Goal: Communication & Community: Share content

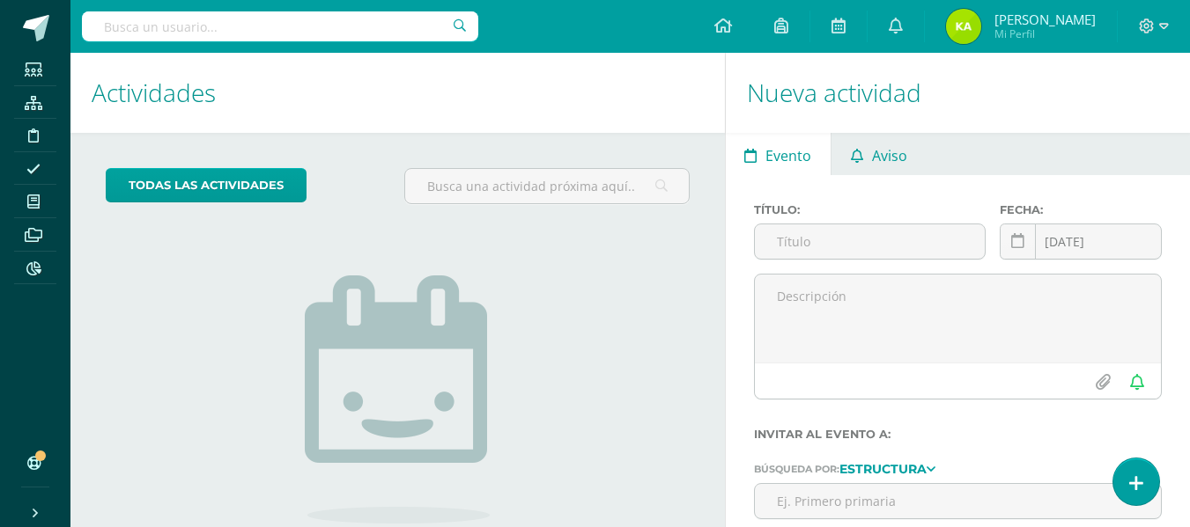
click at [895, 158] on span "Aviso" at bounding box center [889, 156] width 35 height 42
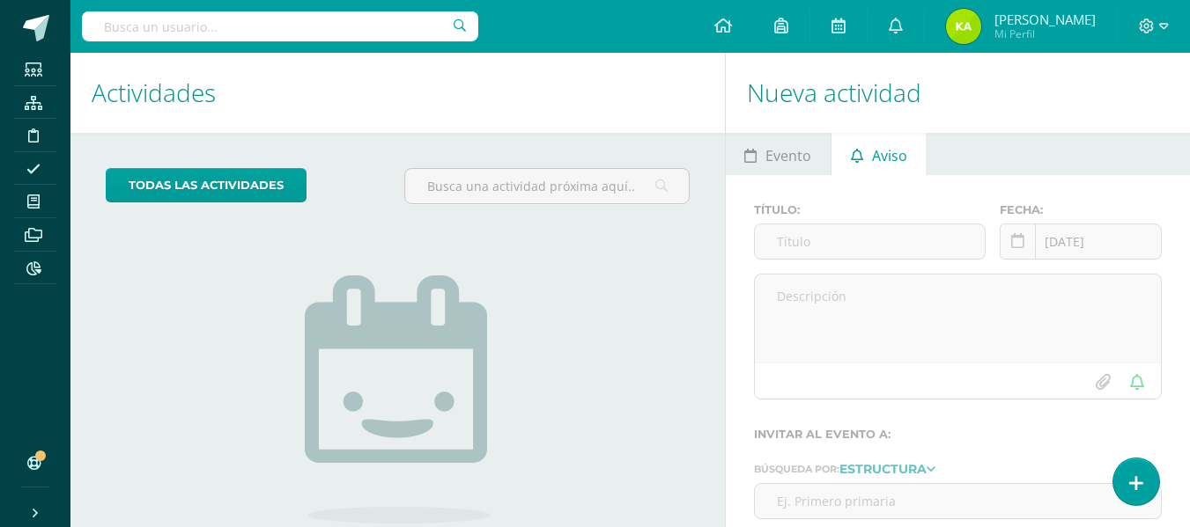
scroll to position [150, 0]
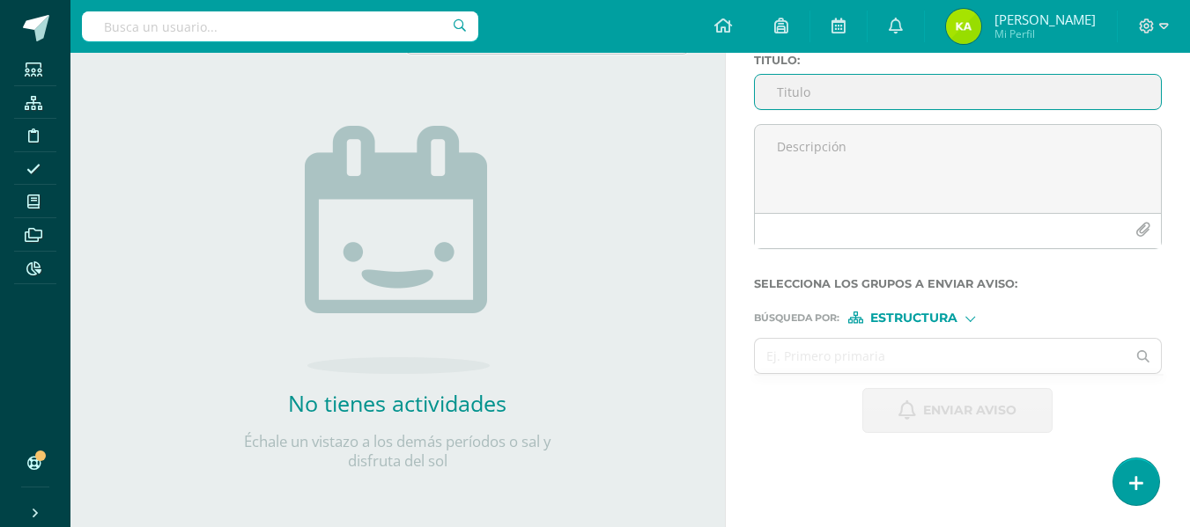
click at [785, 91] on input "Titulo :" at bounding box center [958, 92] width 406 height 34
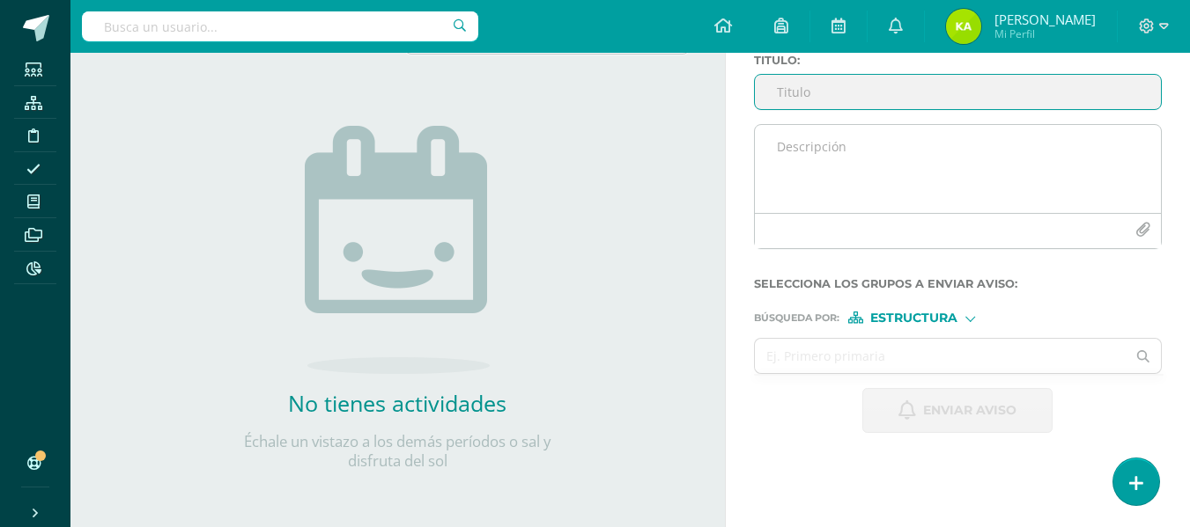
click at [822, 154] on textarea at bounding box center [958, 169] width 406 height 88
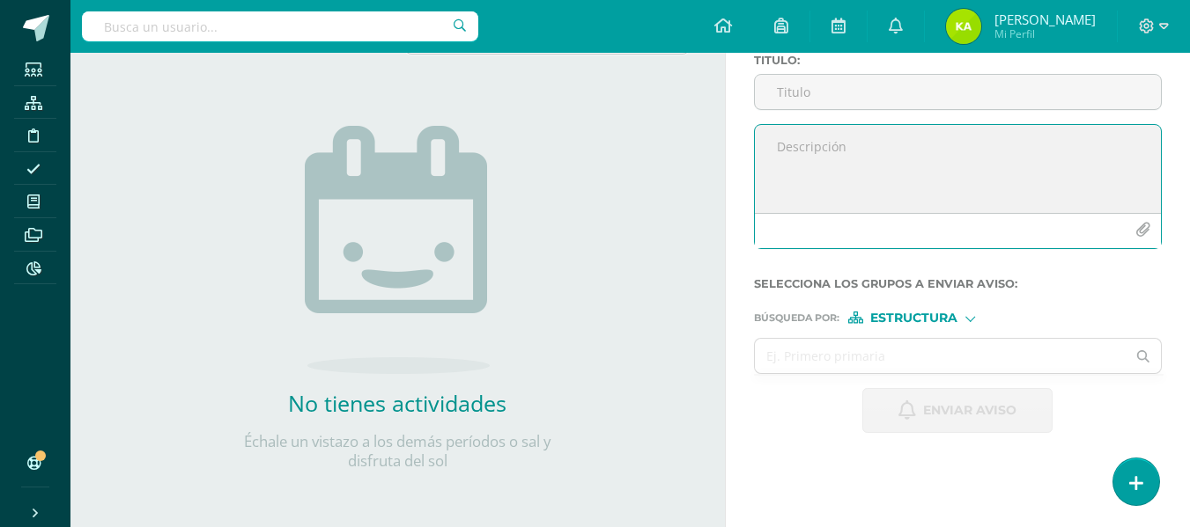
paste textarea "AVISO IMPORTANTE Estimados padres de familia: Se les recuerda que deben llenar …"
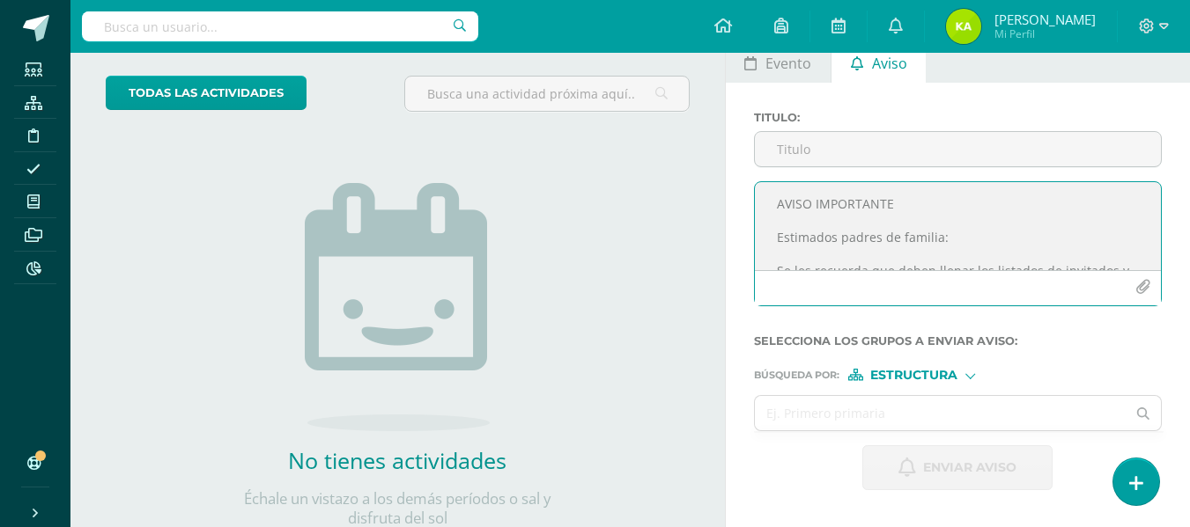
scroll to position [62, 0]
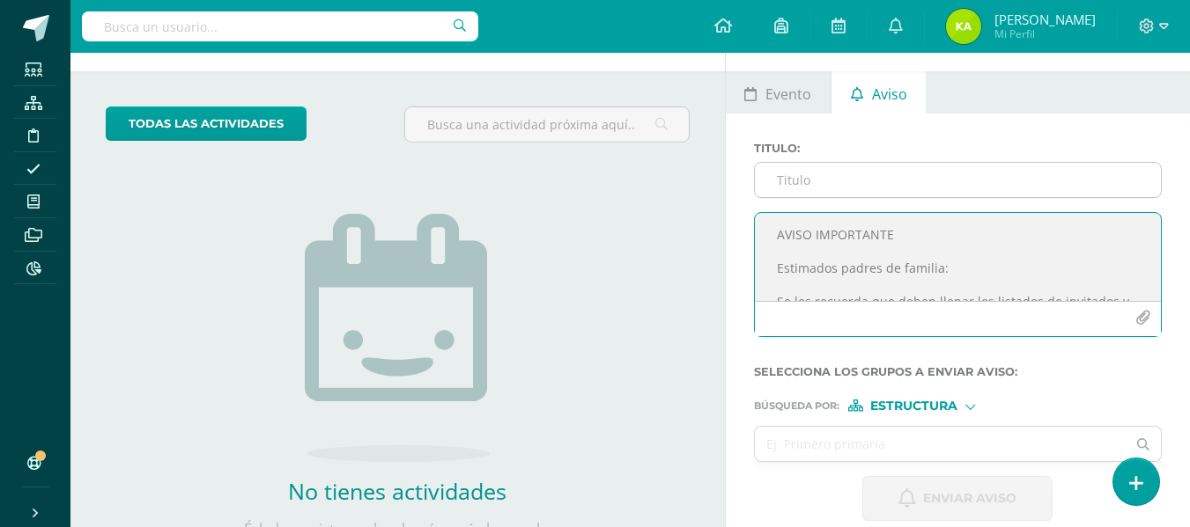
type textarea "AVISO IMPORTANTE Estimados padres de familia: Se les recuerda que deben llenar …"
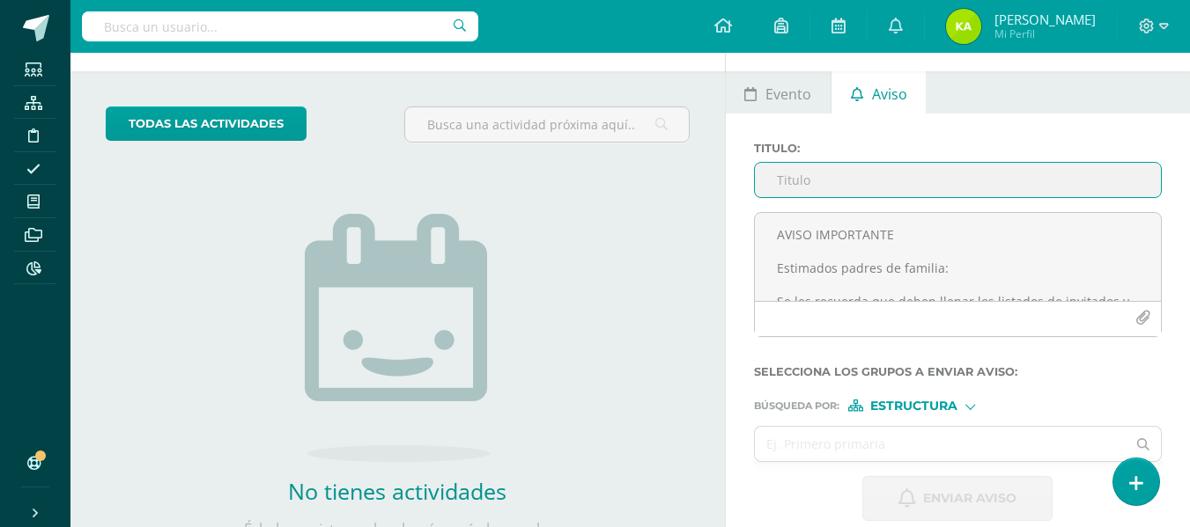
click at [817, 180] on input "Titulo :" at bounding box center [958, 180] width 406 height 34
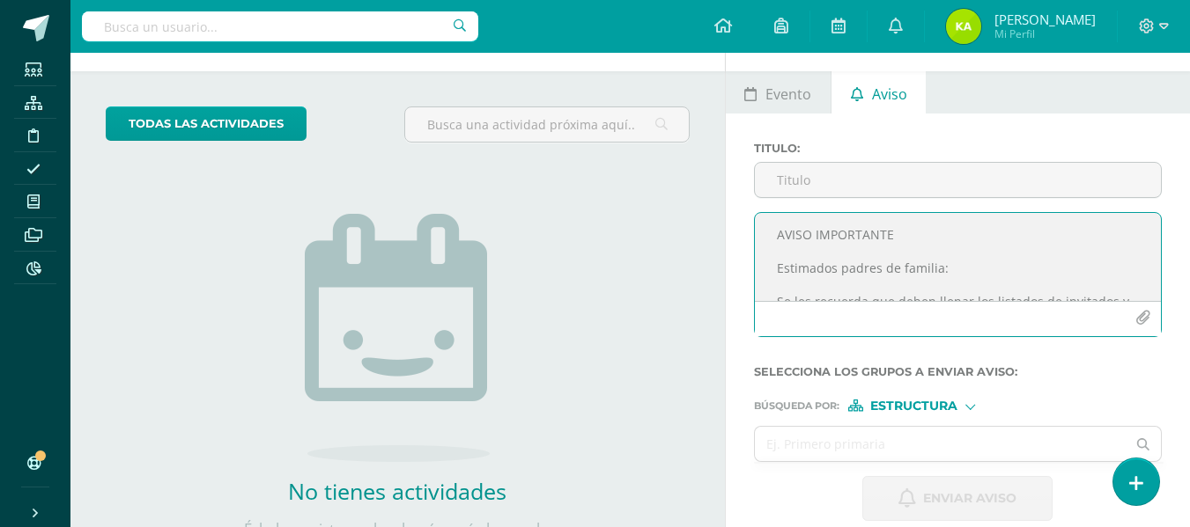
click at [903, 246] on textarea "AVISO IMPORTANTE Estimados padres de familia: Se les recuerda que deben llenar …" at bounding box center [958, 257] width 406 height 88
drag, startPoint x: 901, startPoint y: 229, endPoint x: 755, endPoint y: 224, distance: 146.3
click at [755, 224] on textarea "AVISO IMPORTANTE Estimados padres de familia: Se les recuerda que deben llenar …" at bounding box center [958, 257] width 406 height 88
click at [778, 182] on input "Titulo :" at bounding box center [958, 180] width 406 height 34
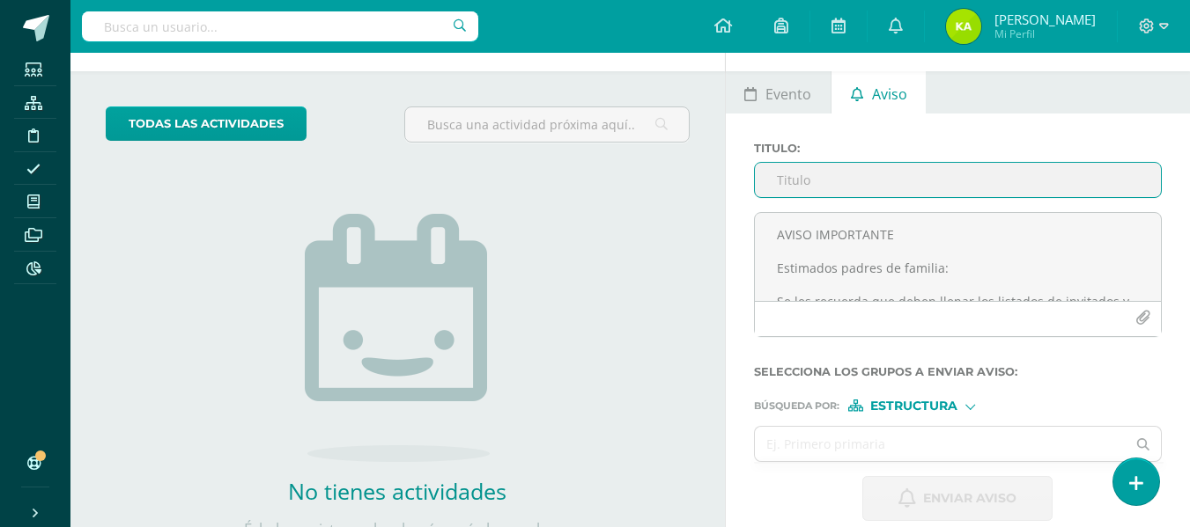
paste input "AVISO IMPORTANTE"
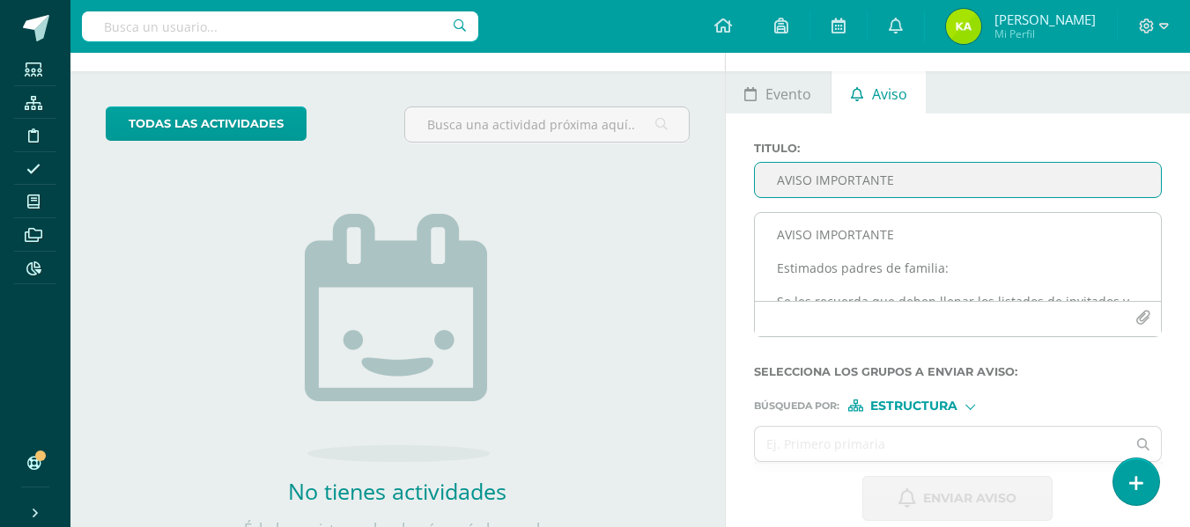
type input "AVISO IMPORTANTE"
click at [906, 224] on textarea "AVISO IMPORTANTE Estimados padres de familia: Se les recuerda que deben llenar …" at bounding box center [958, 257] width 406 height 88
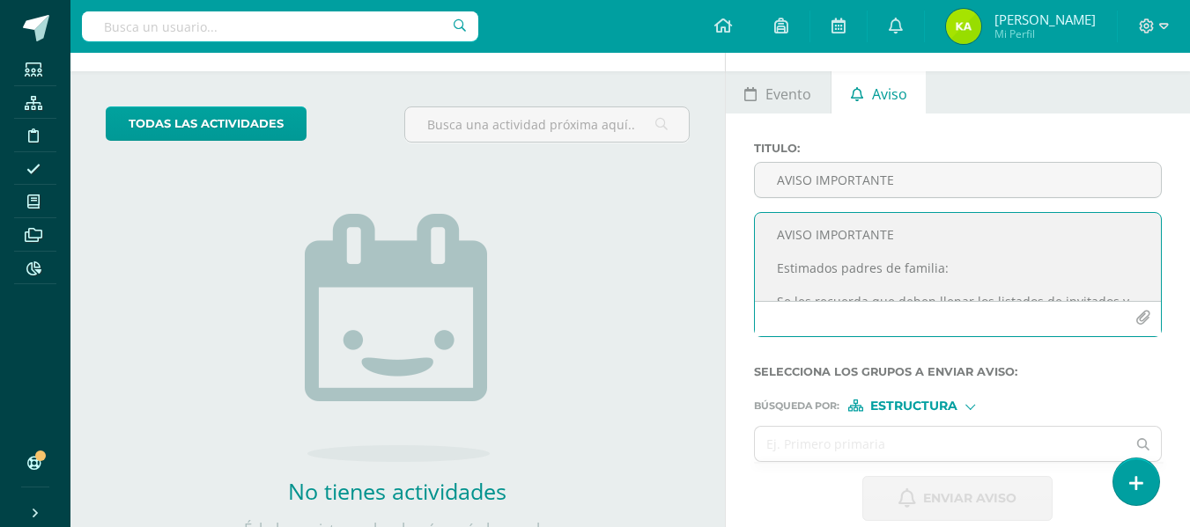
drag, startPoint x: 899, startPoint y: 225, endPoint x: 721, endPoint y: 217, distance: 178.0
click at [721, 217] on div "Actividades Actividad todas las Actividades No tienes actividades Échale un vis…" at bounding box center [629, 303] width 1133 height 624
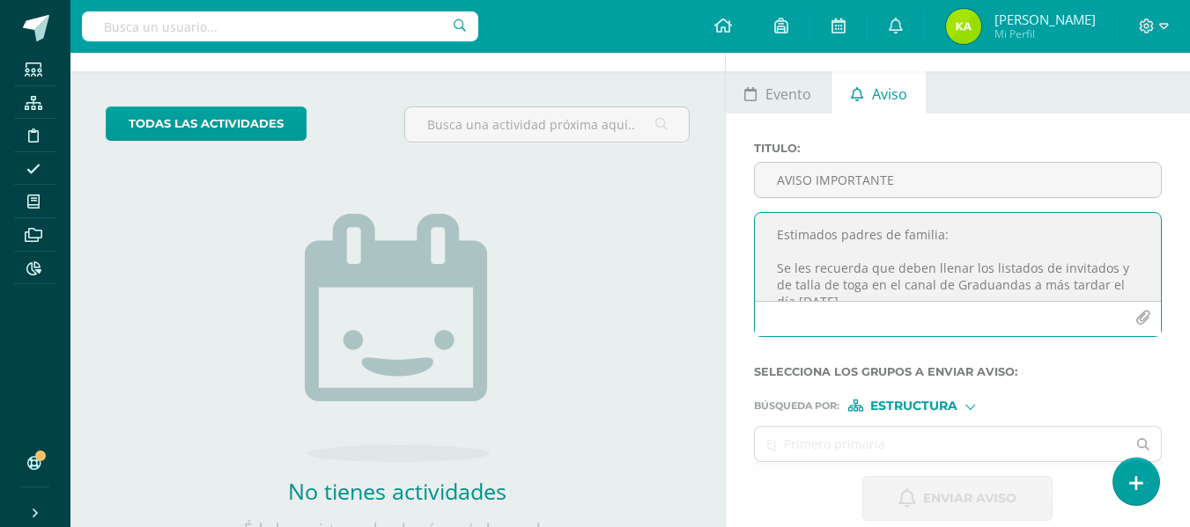
click at [783, 277] on textarea "Estimados padres de familia: Se les recuerda que deben llenar los listados de i…" at bounding box center [958, 257] width 406 height 88
click at [773, 264] on textarea "Estimados padres de familia: Se les recuerda que deben llenar los listados de i…" at bounding box center [958, 257] width 406 height 88
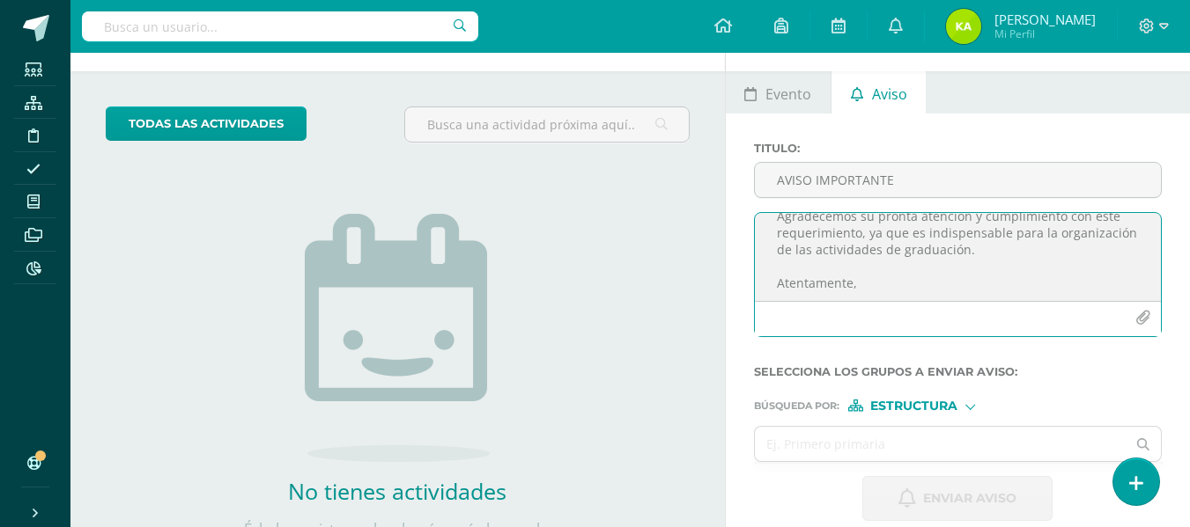
scroll to position [122, 0]
type textarea "Estimados padres de familia: Se les recuerda que deben llenar los listados de i…"
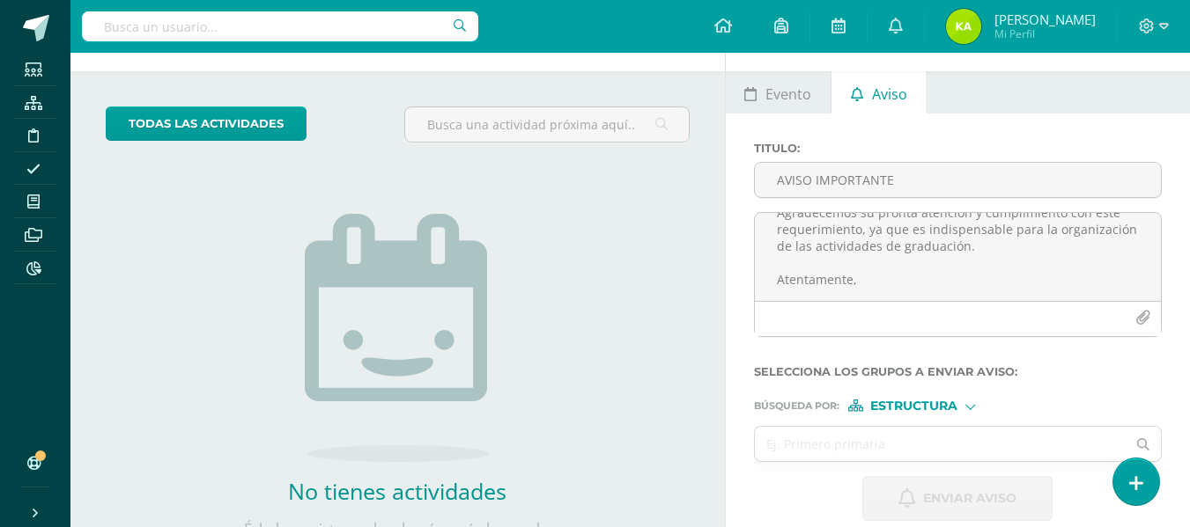
click at [881, 405] on span "Estructura" at bounding box center [913, 407] width 87 height 10
click at [891, 426] on label "Estructura" at bounding box center [919, 429] width 121 height 12
click at [872, 446] on input "text" at bounding box center [941, 444] width 372 height 34
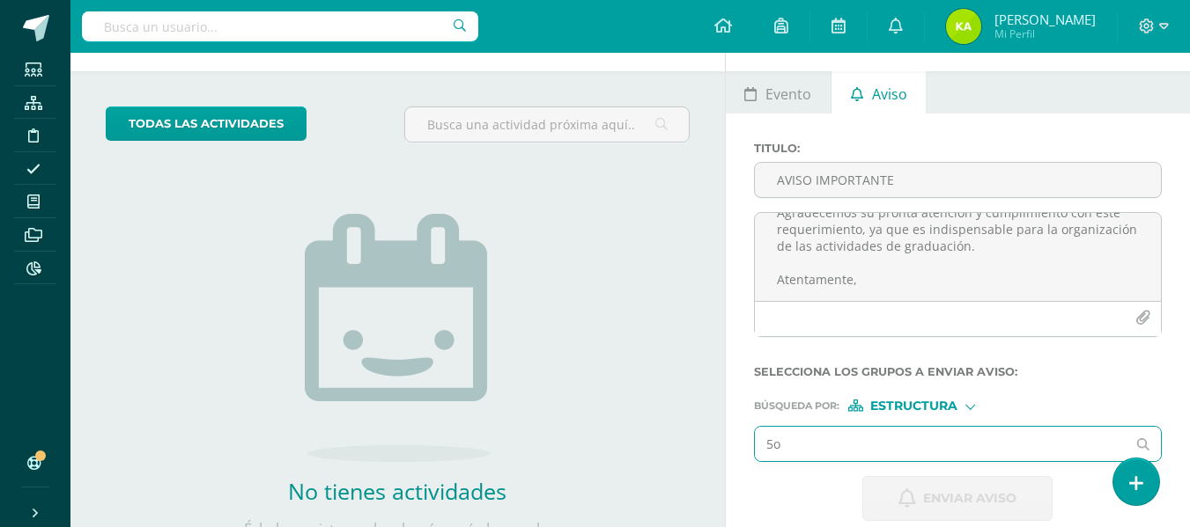
type input "5"
type input "Quinto ciencias"
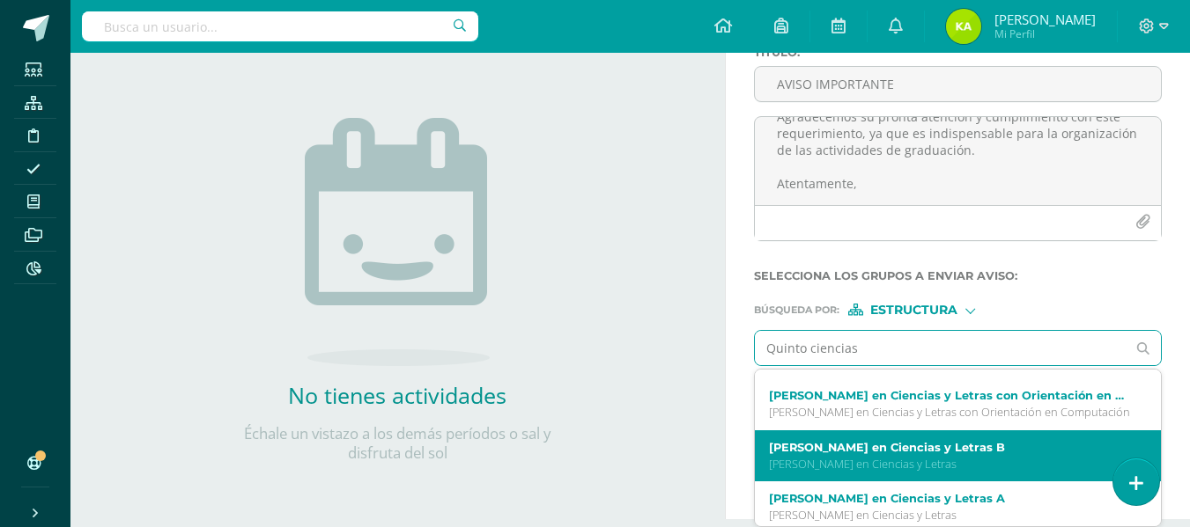
scroll to position [176, 0]
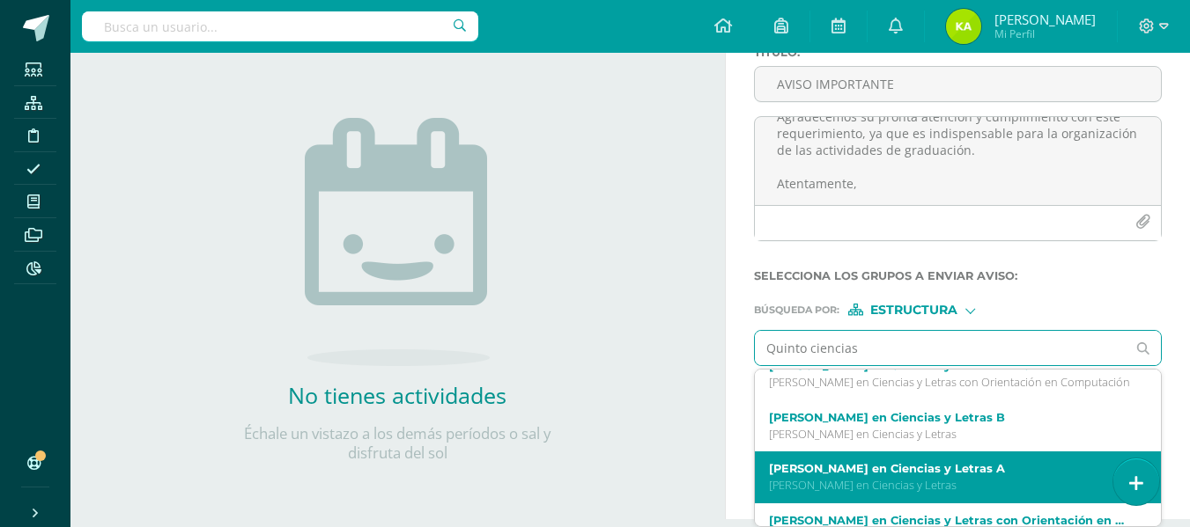
click at [932, 468] on label "[PERSON_NAME] en Ciencias y Letras A" at bounding box center [950, 468] width 363 height 13
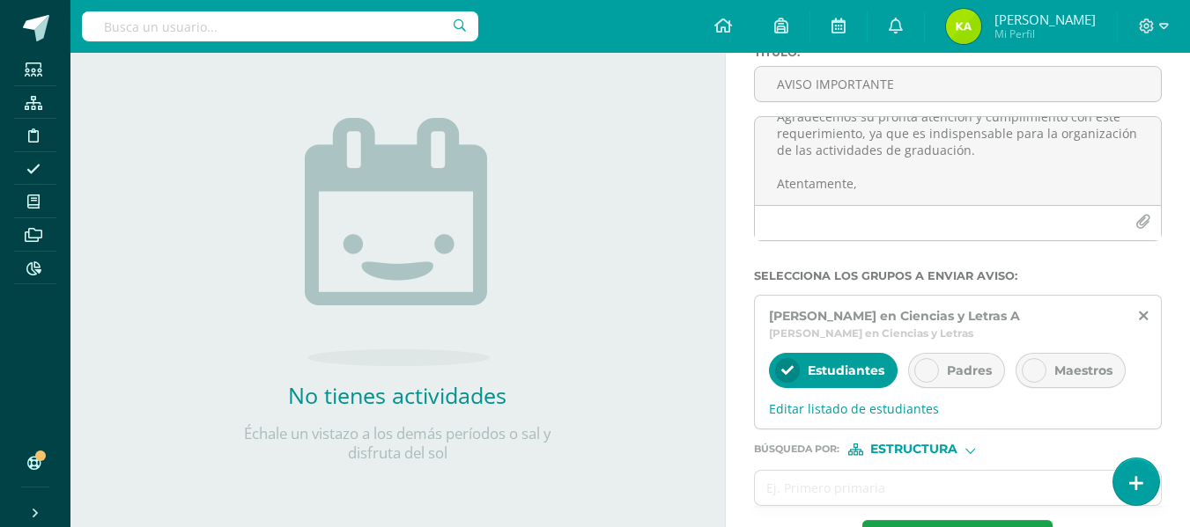
scroll to position [0, 0]
click at [919, 378] on div at bounding box center [926, 370] width 25 height 25
click at [788, 363] on div at bounding box center [787, 370] width 25 height 25
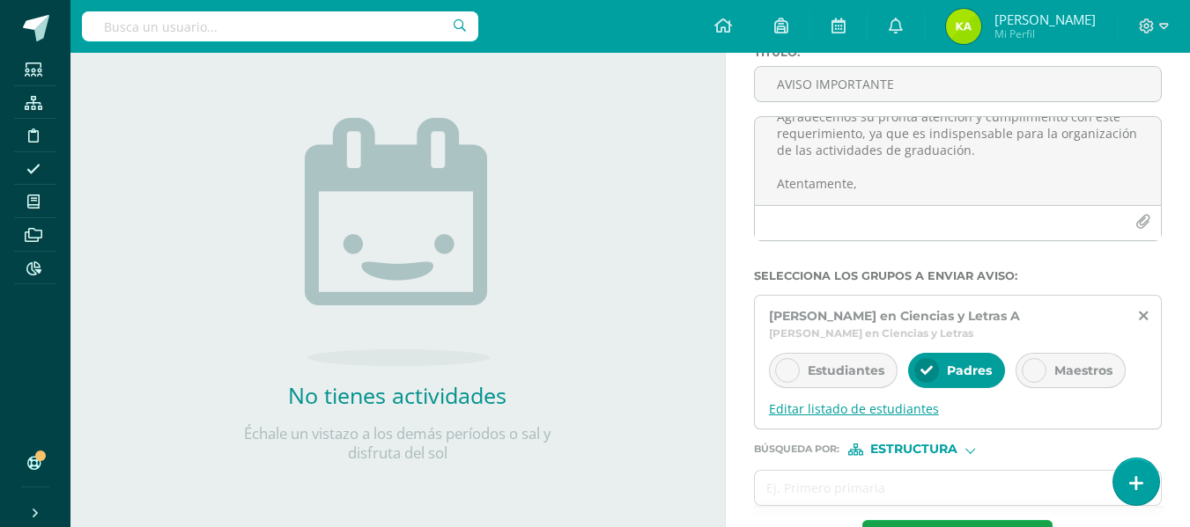
click at [811, 405] on span "Editar listado de estudiantes" at bounding box center [958, 409] width 378 height 17
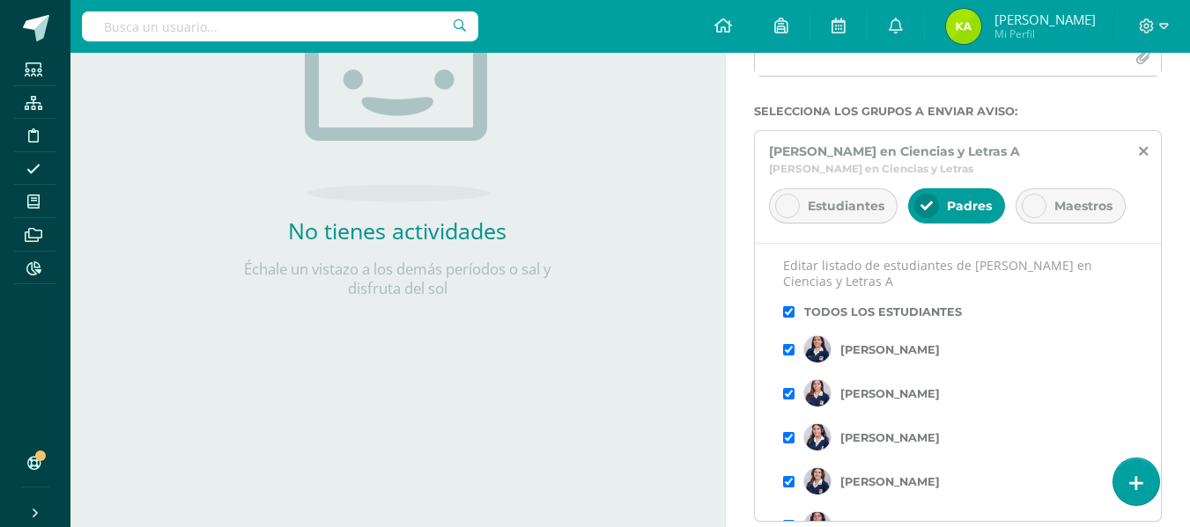
scroll to position [334, 0]
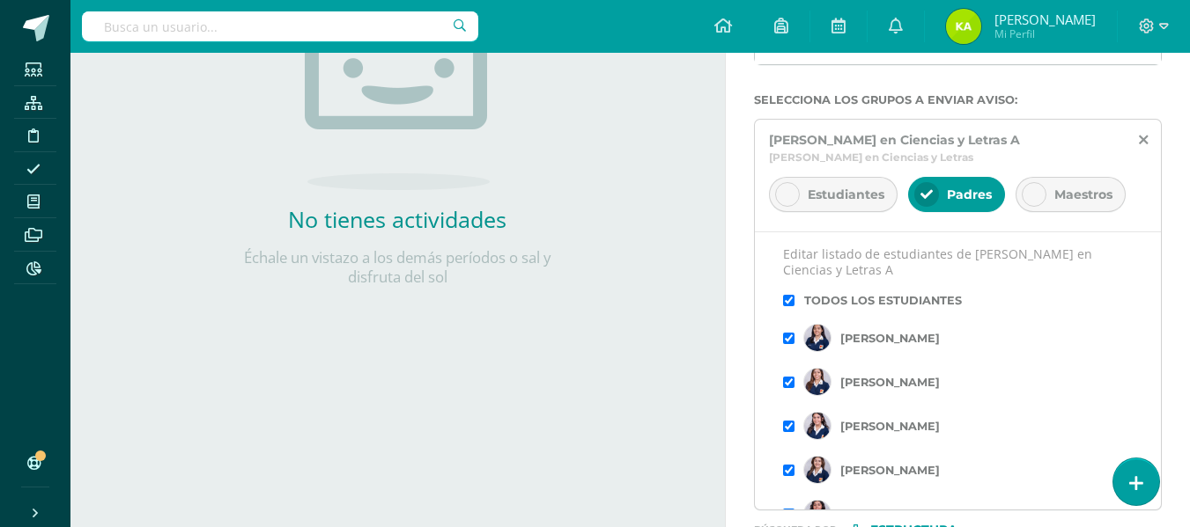
click at [788, 299] on input "checkbox" at bounding box center [788, 300] width 11 height 11
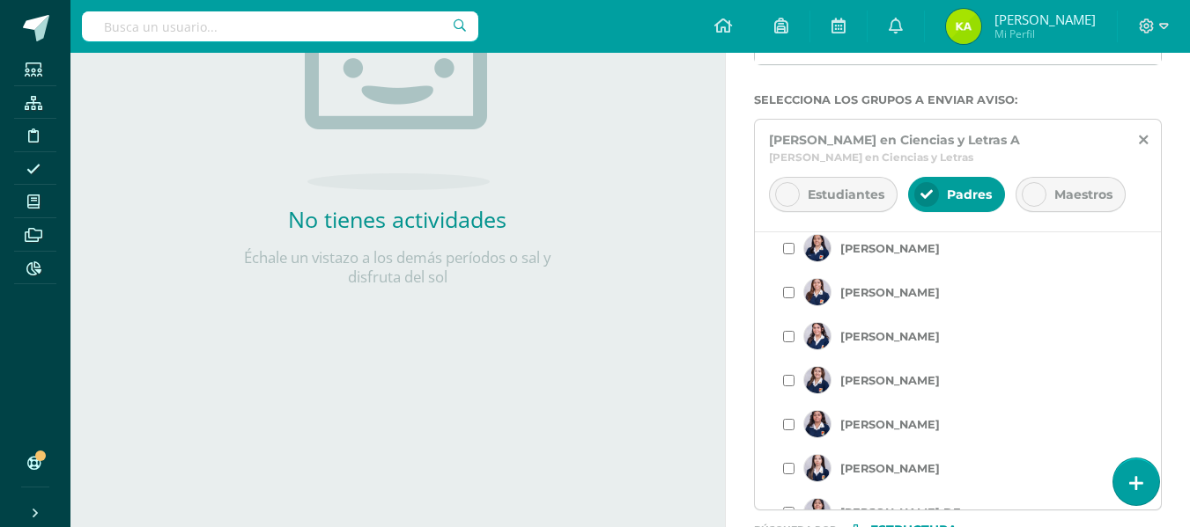
scroll to position [176, 0]
click at [791, 336] on input "checkbox" at bounding box center [788, 338] width 11 height 11
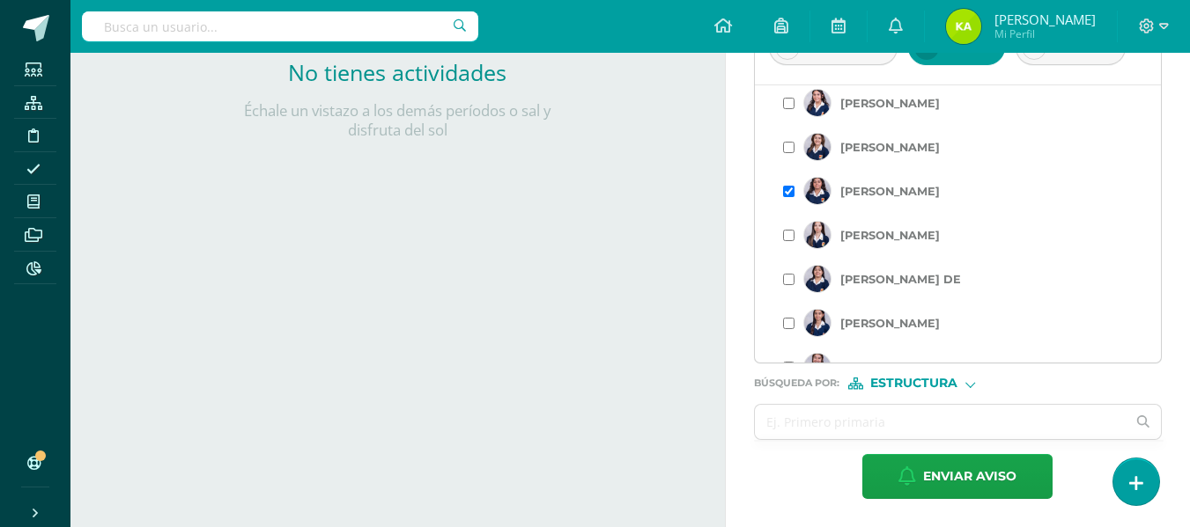
click at [789, 232] on input "checkbox" at bounding box center [788, 235] width 11 height 11
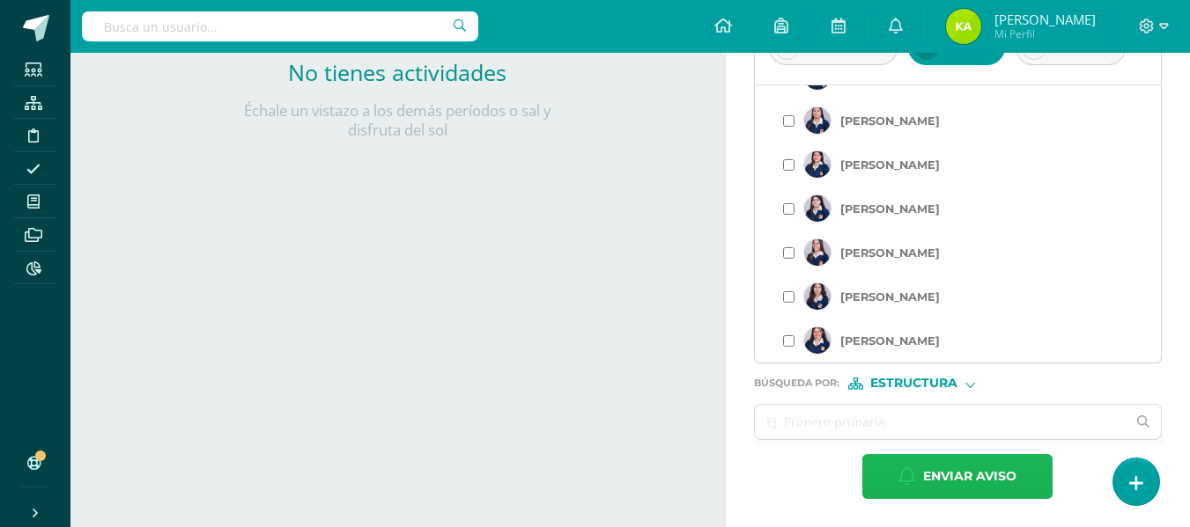
click at [962, 476] on span "Enviar aviso" at bounding box center [969, 476] width 93 height 43
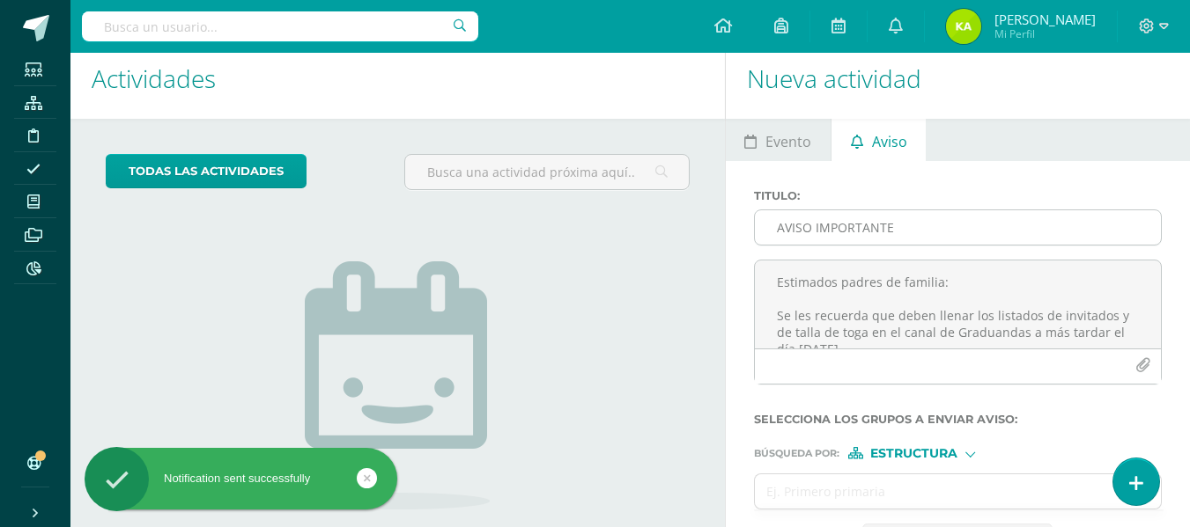
scroll to position [0, 0]
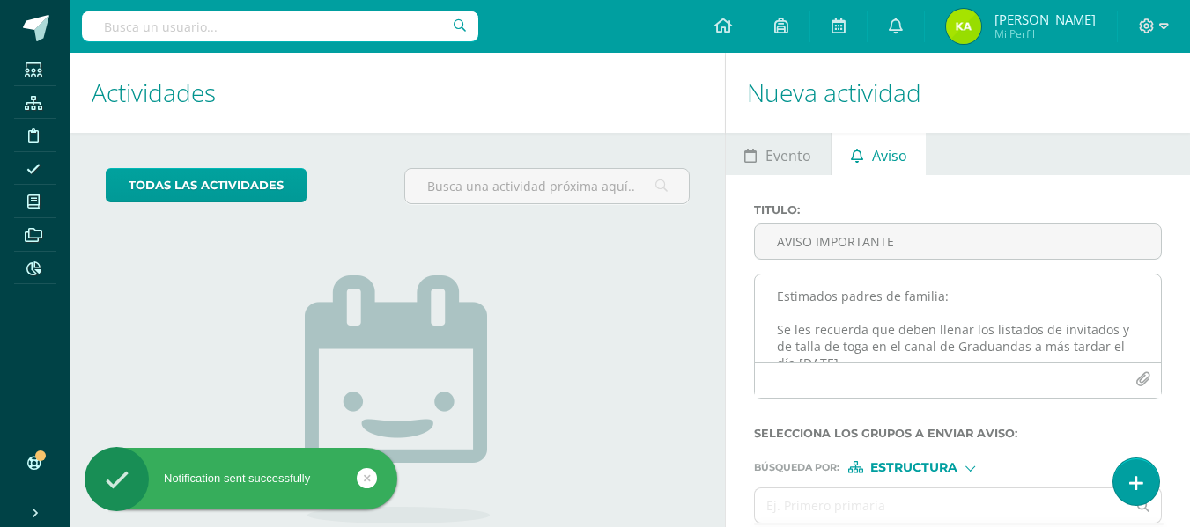
click at [819, 315] on textarea "Estimados padres de familia: Se les recuerda que deben llenar los listados de i…" at bounding box center [958, 319] width 406 height 88
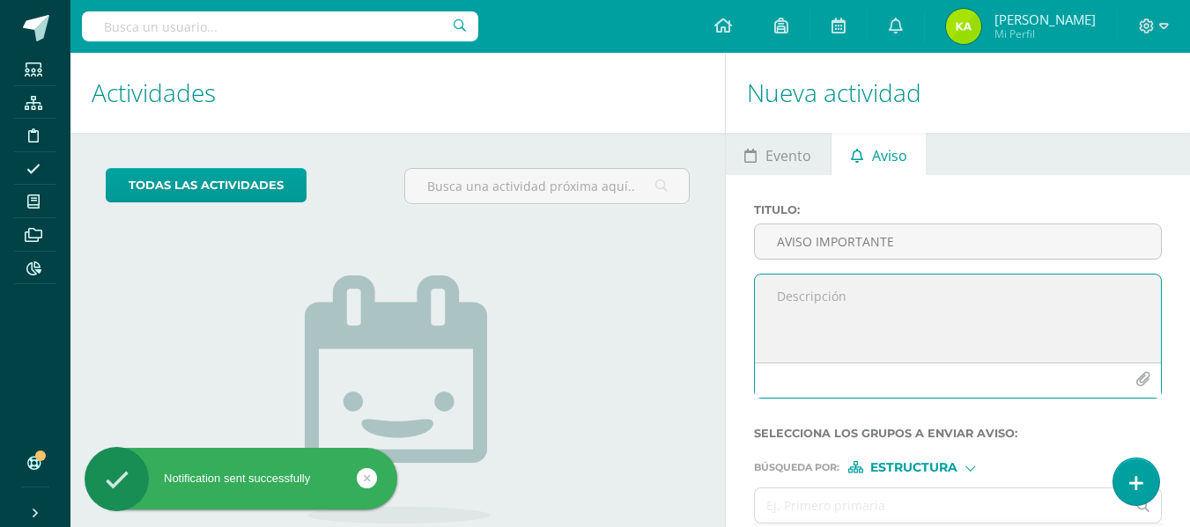
paste textarea "AVISO IMPORTANTE"
drag, startPoint x: 895, startPoint y: 314, endPoint x: 732, endPoint y: 277, distance: 167.0
click at [732, 277] on div "Titulo : AVISO IMPORTANTE AVISO IMPORTANTE Selecciona los grupos a enviar aviso…" at bounding box center [958, 393] width 464 height 436
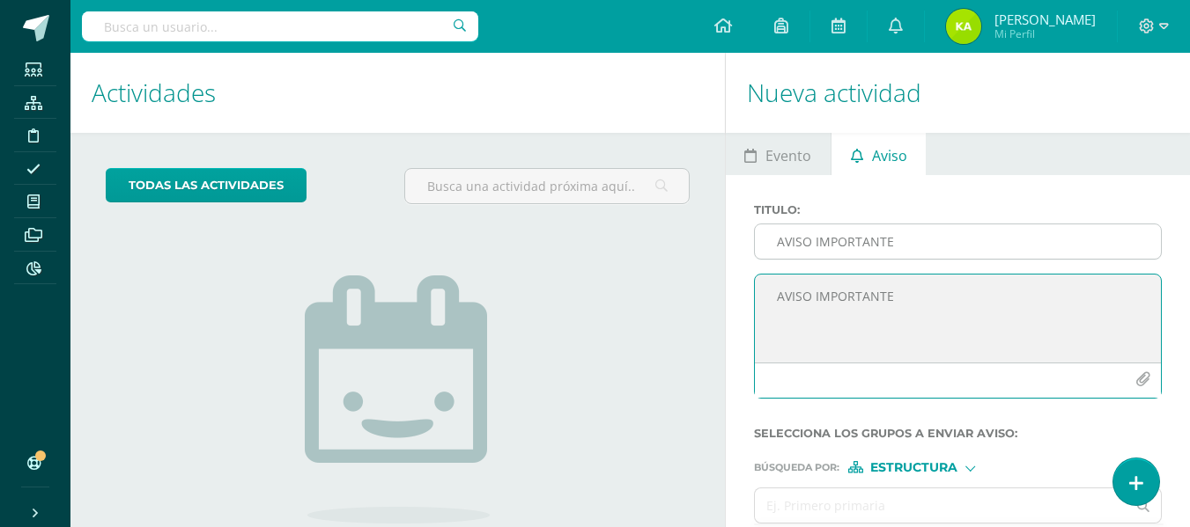
type textarea "AVISO IMPORTANTE"
click at [852, 247] on input "AVISO IMPORTANTE" at bounding box center [958, 242] width 406 height 34
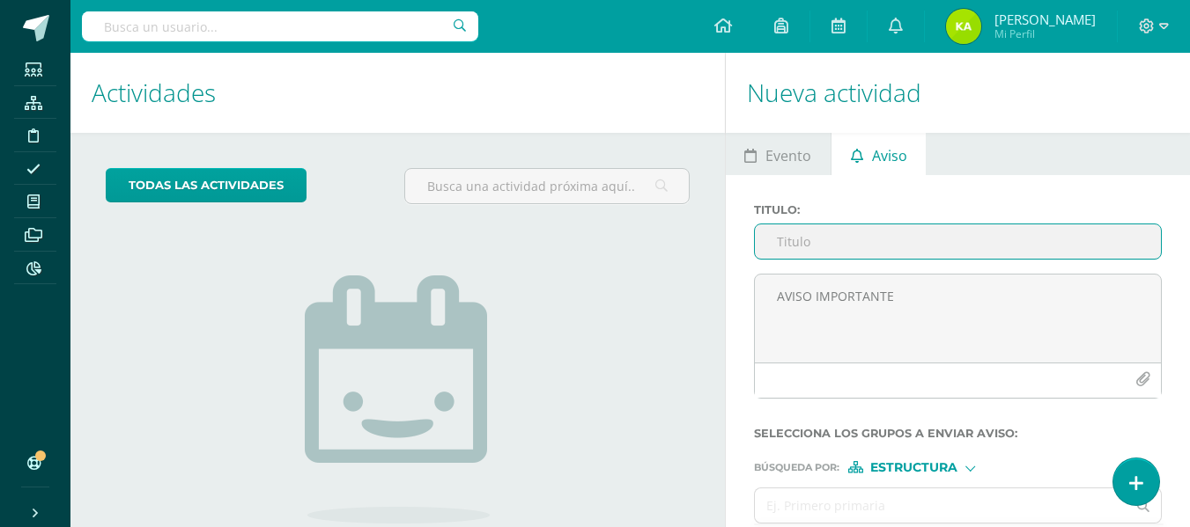
paste input "AVISO IMPORTANTE"
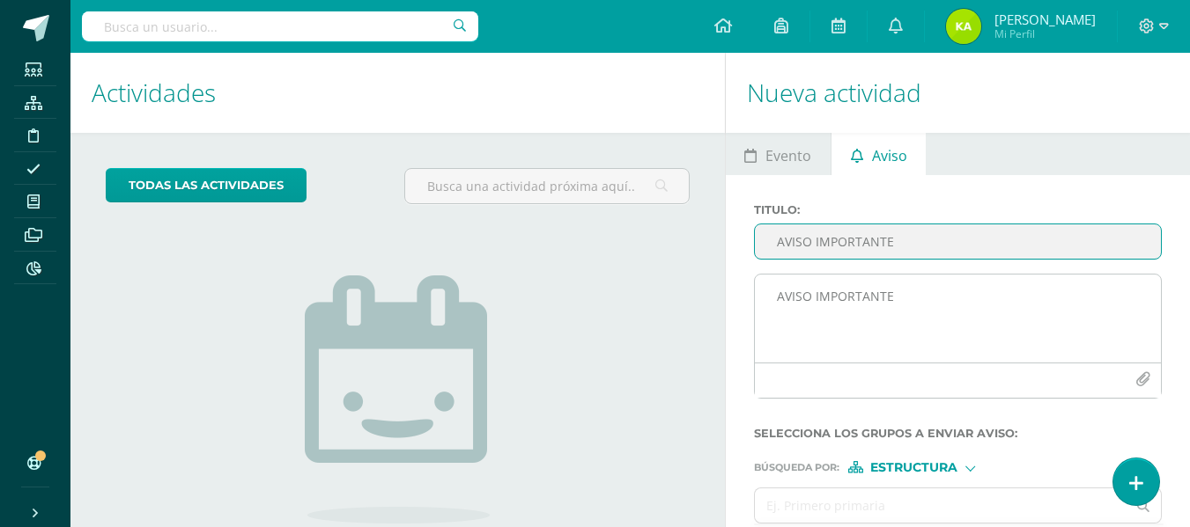
type input "AVISO IMPORTANTE"
drag, startPoint x: 792, startPoint y: 312, endPoint x: 783, endPoint y: 305, distance: 12.0
click at [792, 310] on textarea "AVISO IMPORTANTE" at bounding box center [958, 319] width 406 height 88
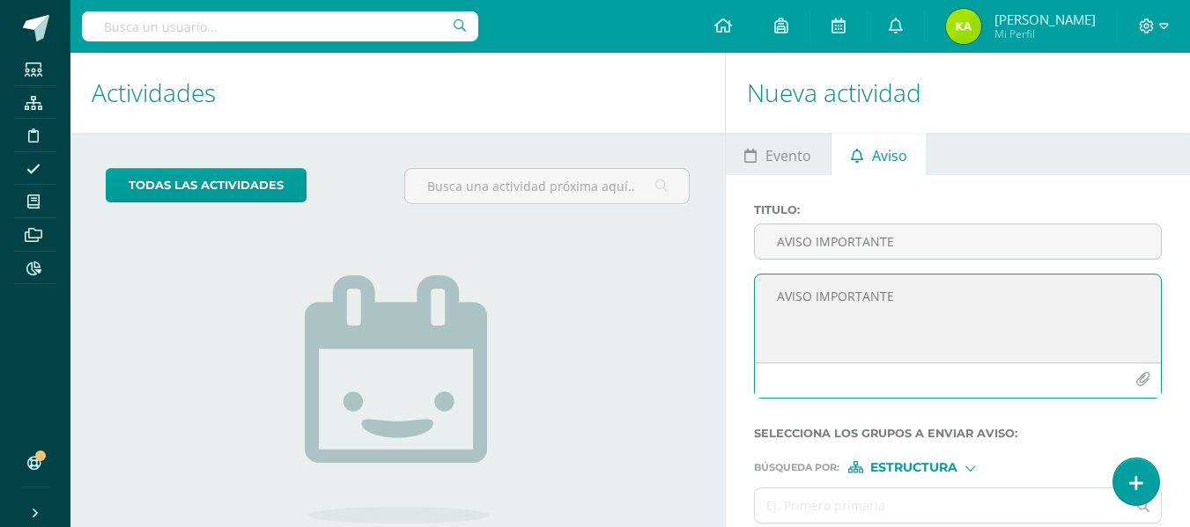
click at [826, 324] on textarea "AVISO IMPORTANTE" at bounding box center [958, 319] width 406 height 88
drag, startPoint x: 927, startPoint y: 337, endPoint x: 902, endPoint y: 332, distance: 26.1
click at [910, 336] on textarea "AVISO IMPORTANTE" at bounding box center [958, 319] width 406 height 88
drag, startPoint x: 902, startPoint y: 332, endPoint x: 660, endPoint y: 310, distance: 243.1
click at [660, 310] on div "Actividades Actividad todas las Actividades No tienes actividades Échale un vis…" at bounding box center [629, 365] width 1133 height 624
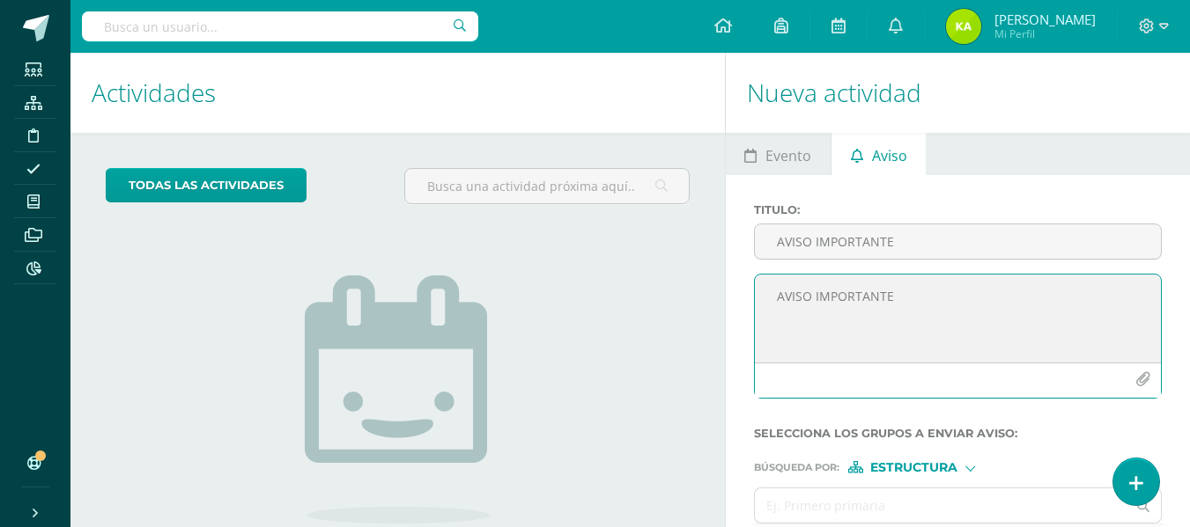
paste textarea "Estimados padres de familia: Se les recuerda que deben llenar los listados de i…"
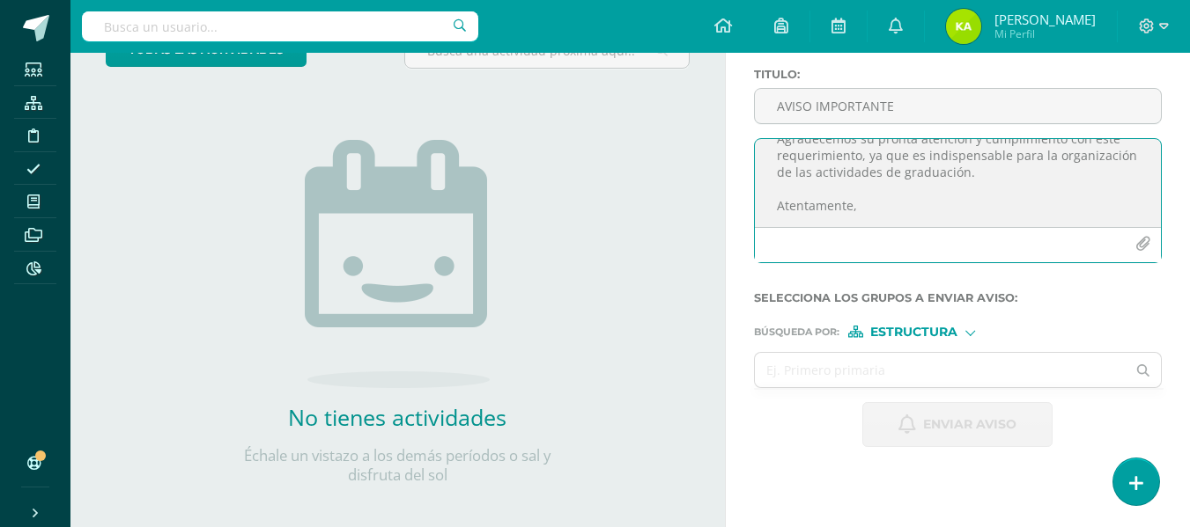
scroll to position [150, 0]
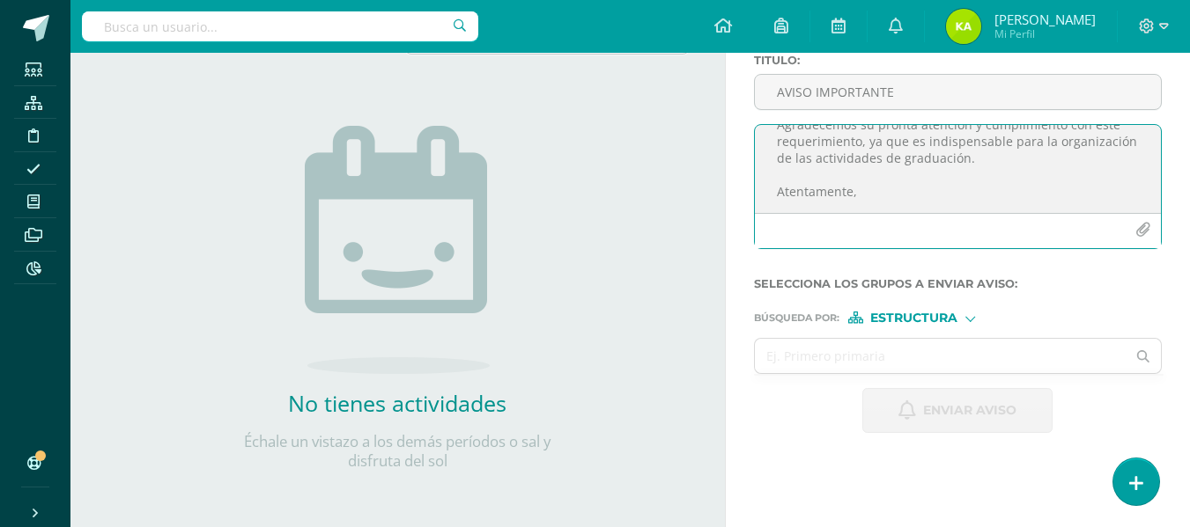
type textarea "AVISO IMPORTANTE Estimados padres de familia: Se les recuerda que deben llenar …"
click at [903, 323] on span "Estructura" at bounding box center [913, 318] width 87 height 10
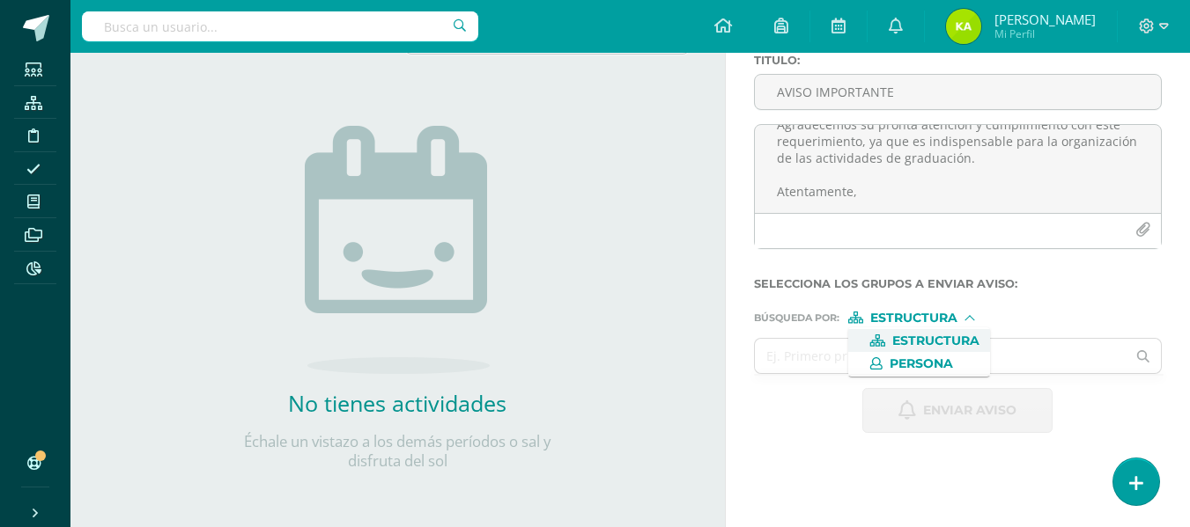
click at [911, 344] on span "Estructura" at bounding box center [935, 341] width 87 height 10
click at [873, 339] on input "text" at bounding box center [941, 356] width 372 height 34
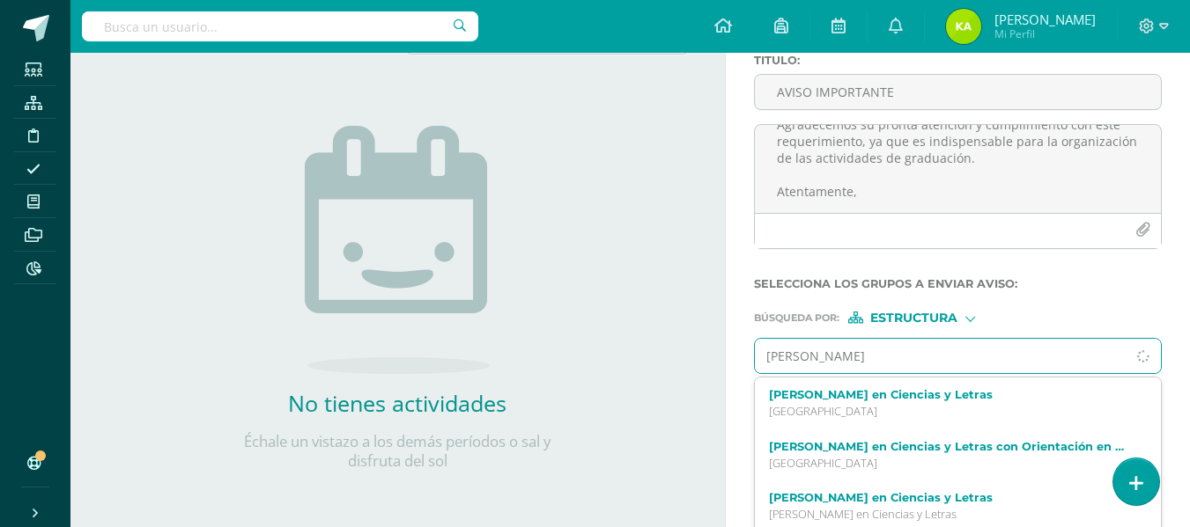
type input "[PERSON_NAME]"
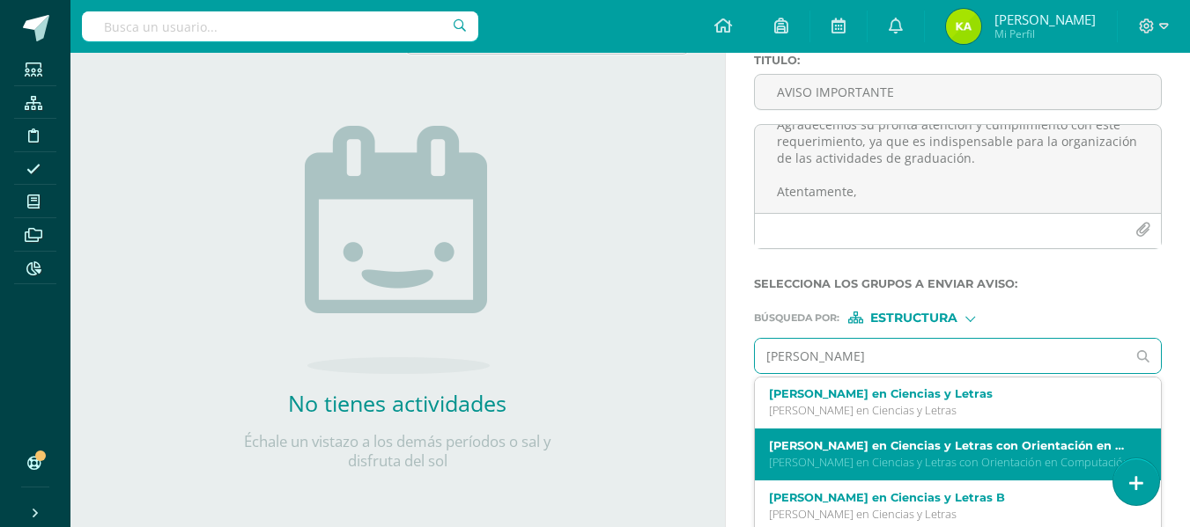
scroll to position [106, 0]
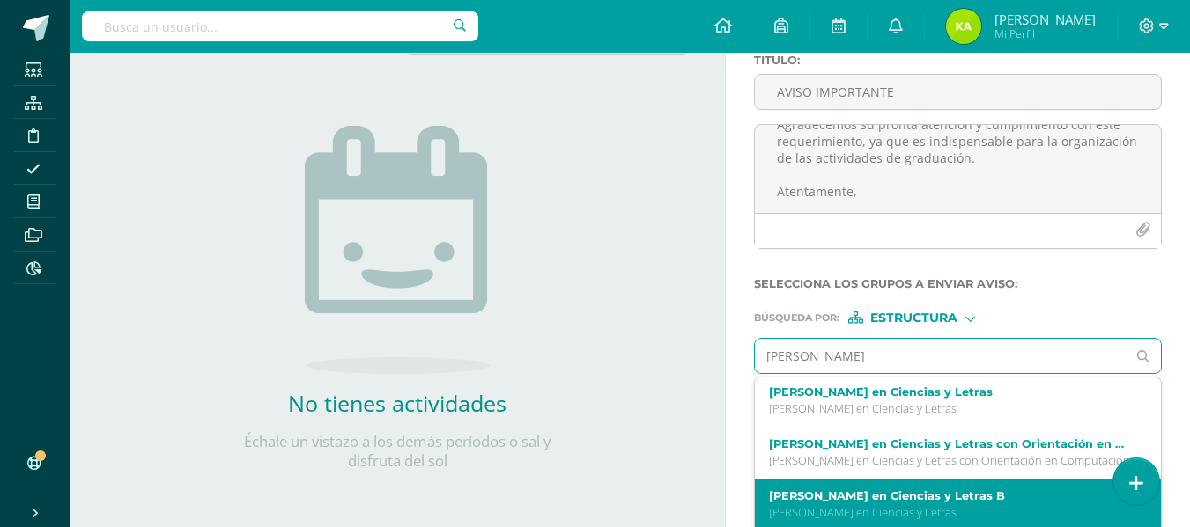
click at [943, 509] on p "[PERSON_NAME] en Ciencias y Letras" at bounding box center [950, 512] width 363 height 15
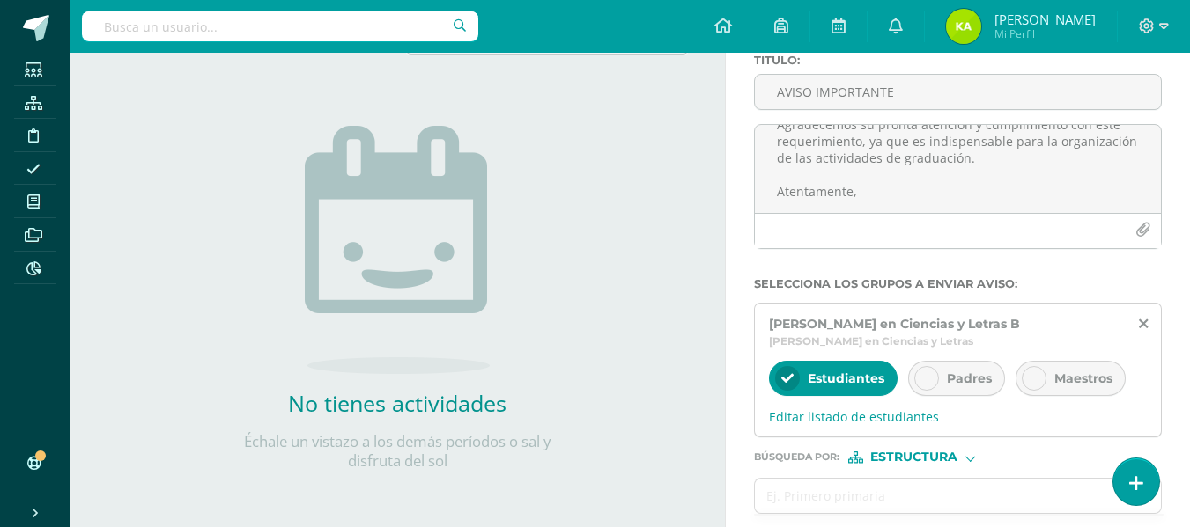
click at [850, 387] on div "Estudiantes" at bounding box center [833, 378] width 129 height 35
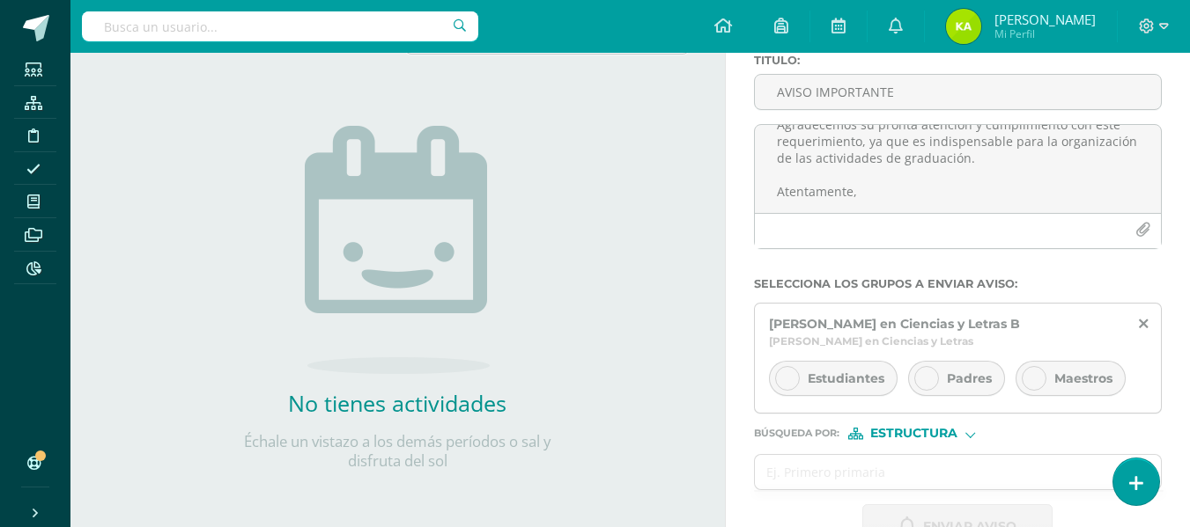
click at [935, 387] on div "Padres" at bounding box center [956, 378] width 97 height 35
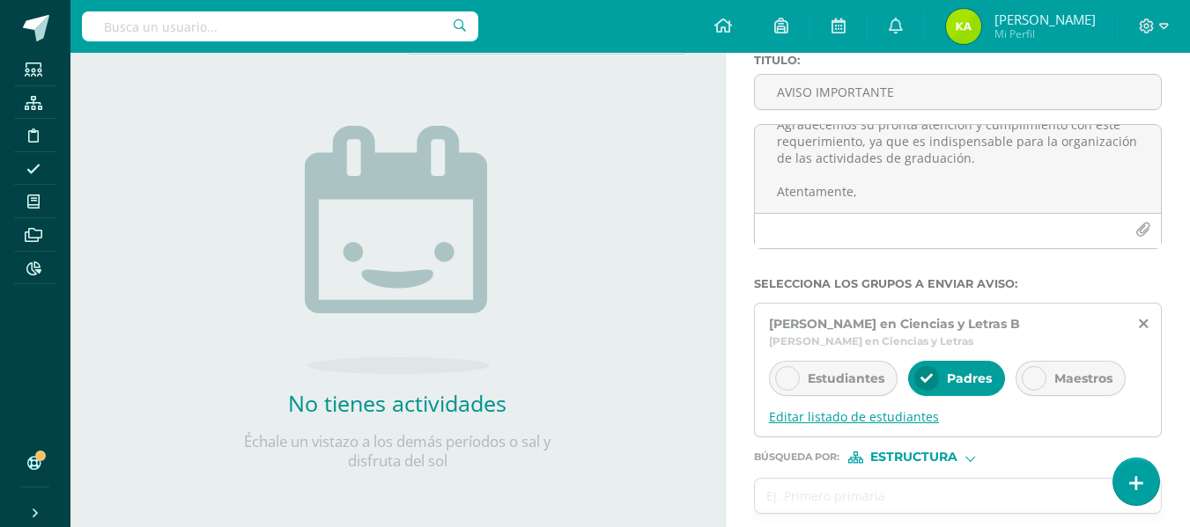
click at [839, 416] on span "Editar listado de estudiantes" at bounding box center [958, 417] width 378 height 17
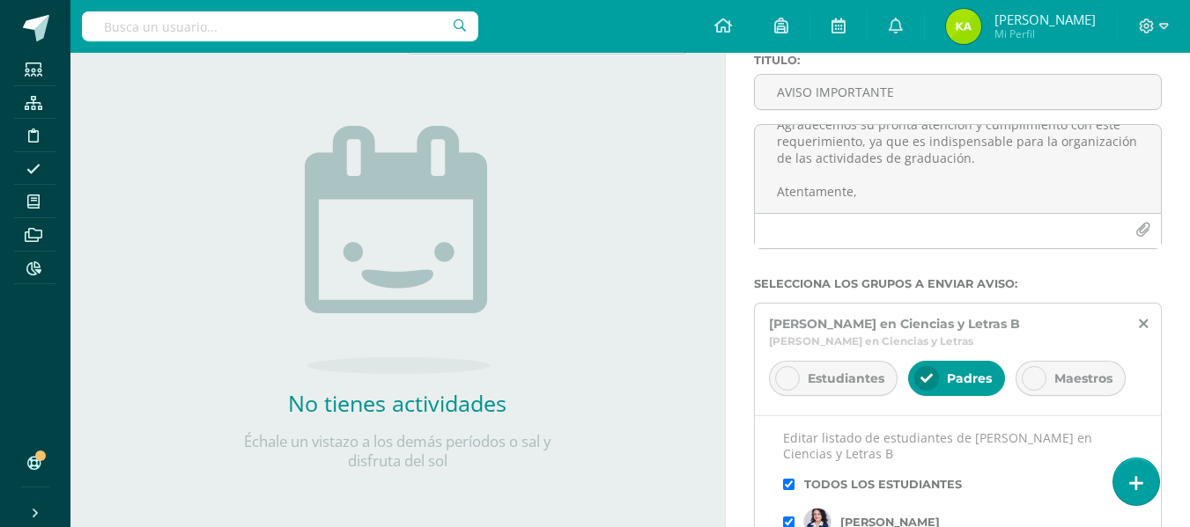
click at [788, 483] on input "checkbox" at bounding box center [788, 484] width 11 height 11
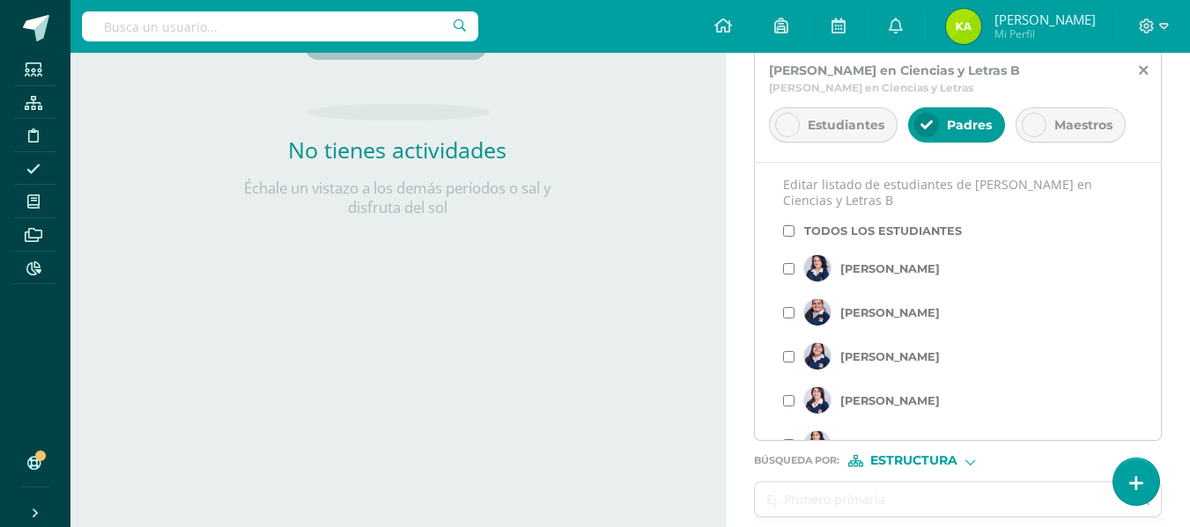
scroll to position [414, 0]
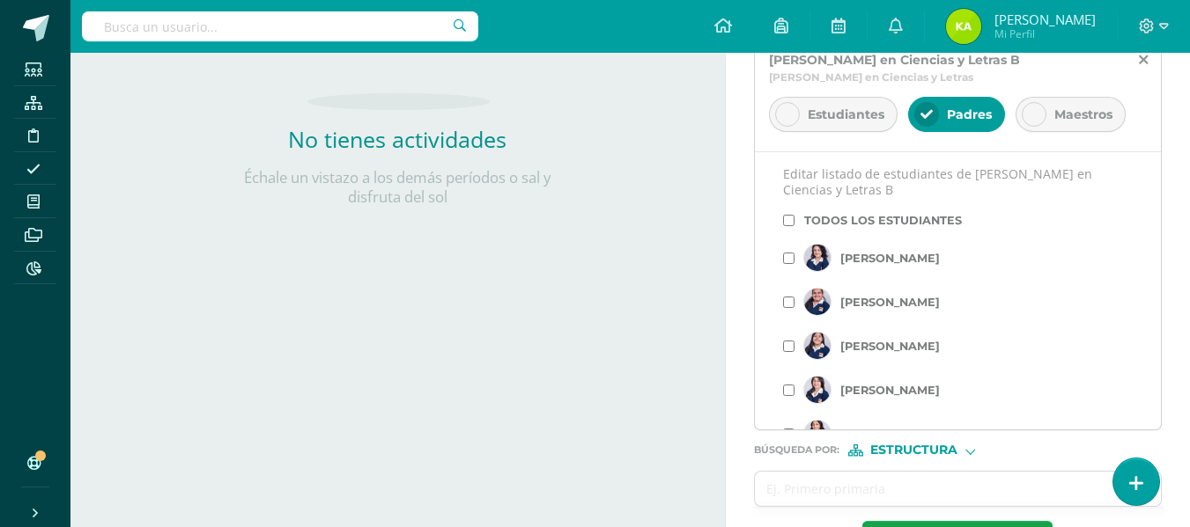
click at [795, 302] on div "[PERSON_NAME]" at bounding box center [958, 302] width 350 height 44
click at [789, 311] on div "[PERSON_NAME]" at bounding box center [958, 302] width 350 height 44
click at [786, 301] on input "checkbox" at bounding box center [788, 302] width 11 height 11
click at [787, 344] on input "checkbox" at bounding box center [788, 346] width 11 height 11
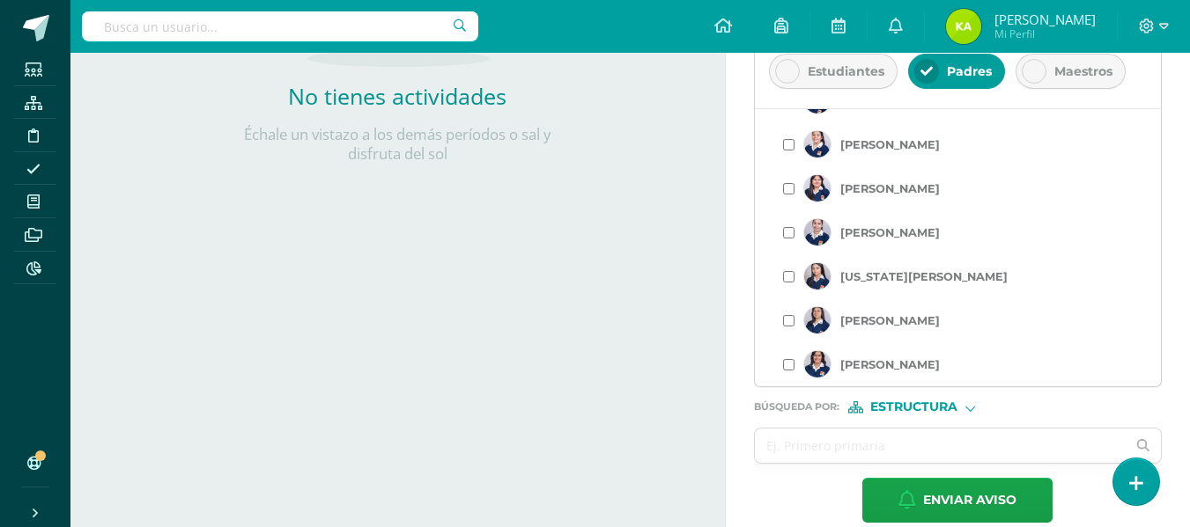
scroll to position [481, 0]
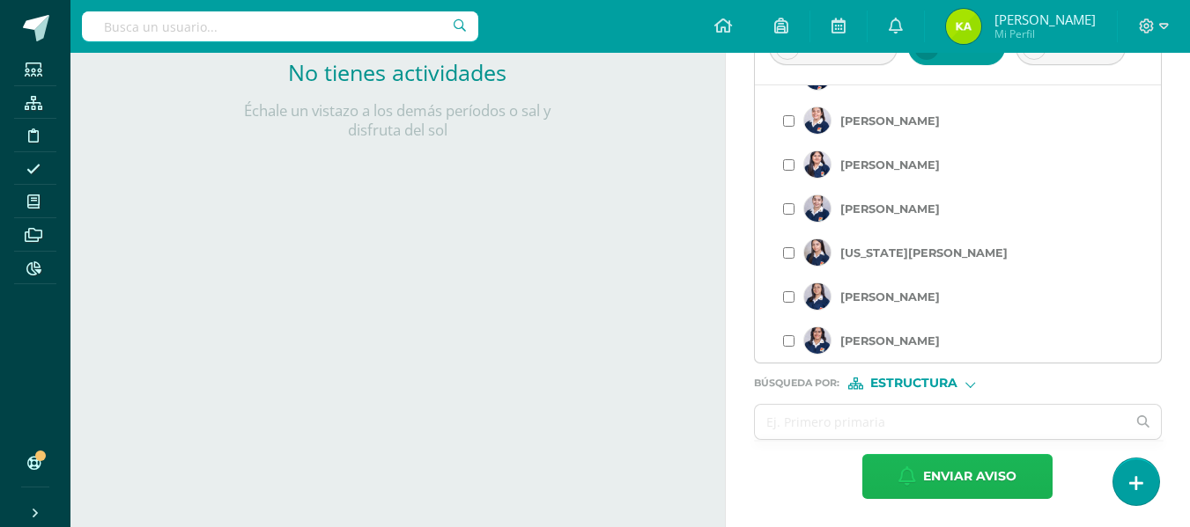
click at [984, 482] on span "Enviar aviso" at bounding box center [969, 476] width 93 height 43
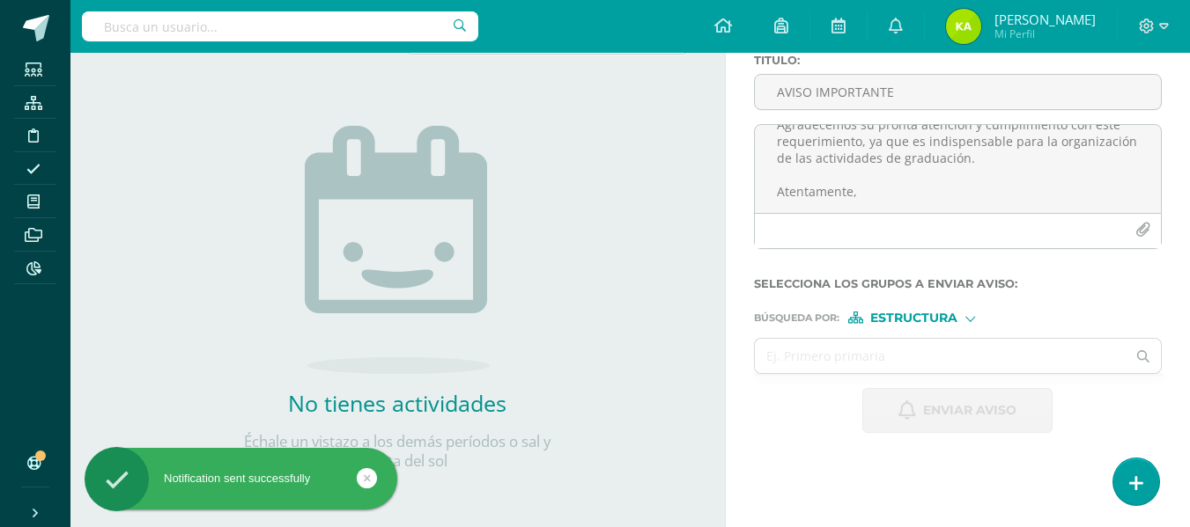
scroll to position [0, 0]
